Goal: Task Accomplishment & Management: Use online tool/utility

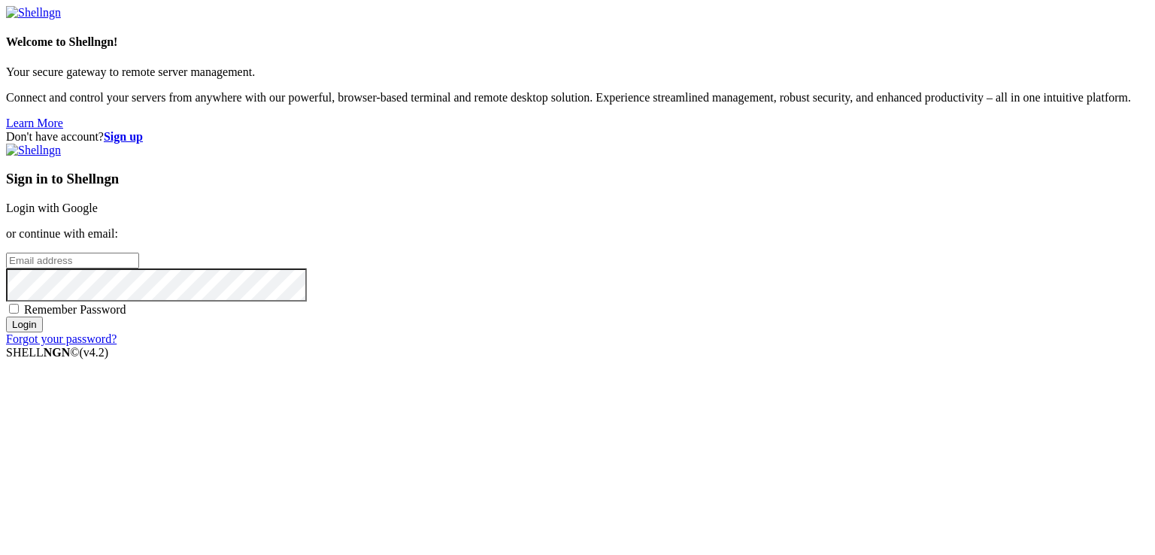
click at [98, 208] on link "Login with Google" at bounding box center [52, 208] width 92 height 13
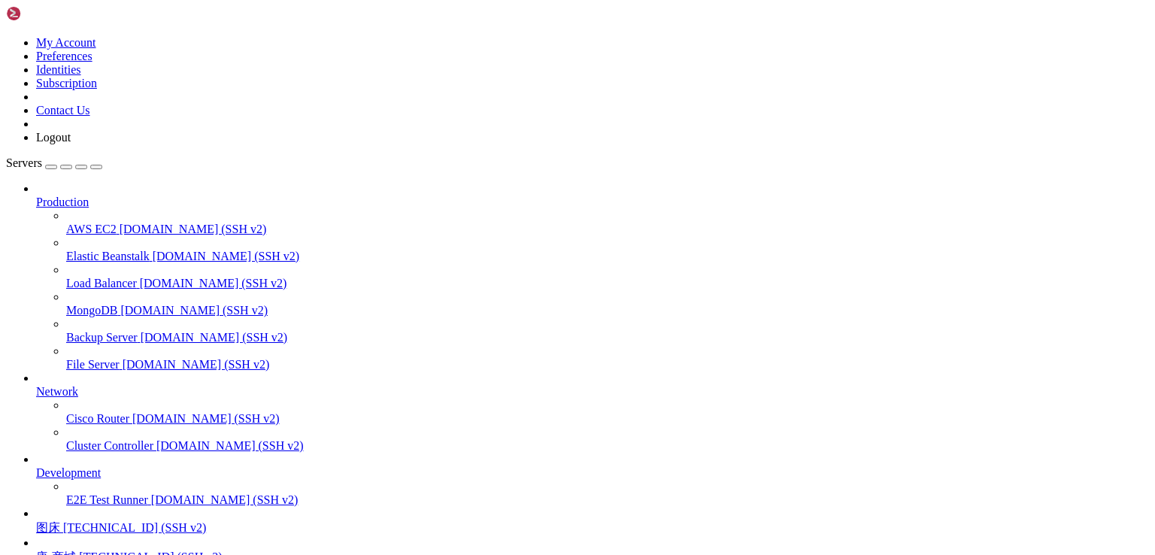
scroll to position [132, 0]
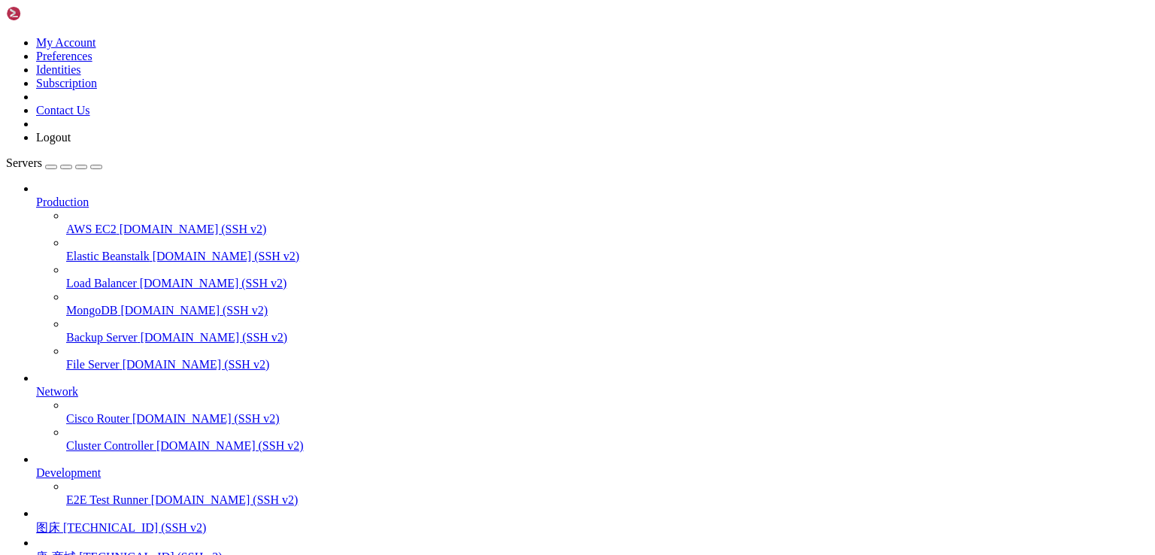
drag, startPoint x: 126, startPoint y: 1234, endPoint x: 348, endPoint y: 1236, distance: 221.9
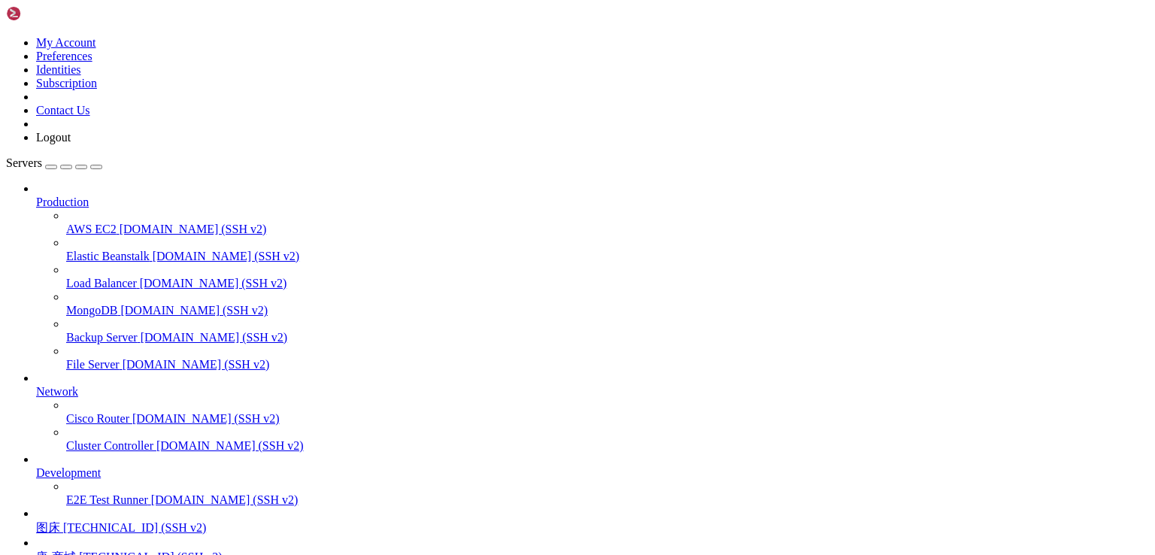
scroll to position [26, 0]
